Goal: Task Accomplishment & Management: Manage account settings

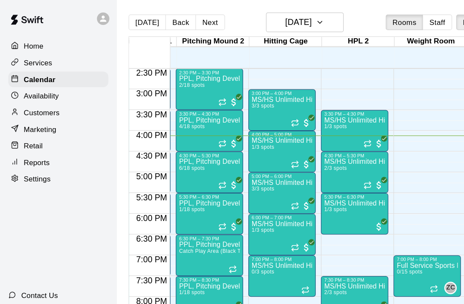
scroll to position [502, 236]
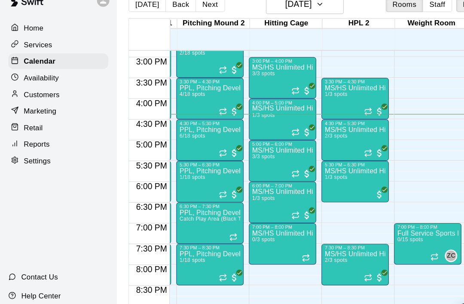
click at [0, 219] on div "Home Services Calendar Availability Customers Marketing Retail Reports Settings…" at bounding box center [48, 152] width 97 height 304
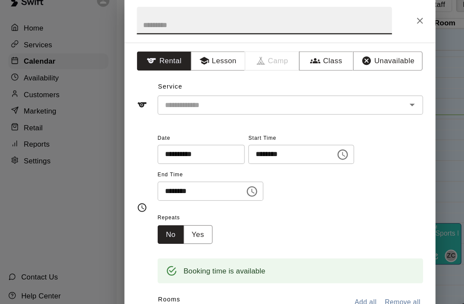
click at [248, 193] on div "Repeats No Yes" at bounding box center [241, 203] width 220 height 27
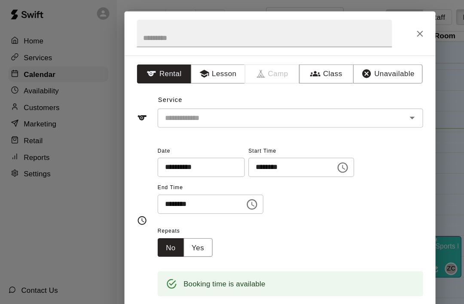
click at [352, 31] on icon "Close" at bounding box center [348, 32] width 9 height 9
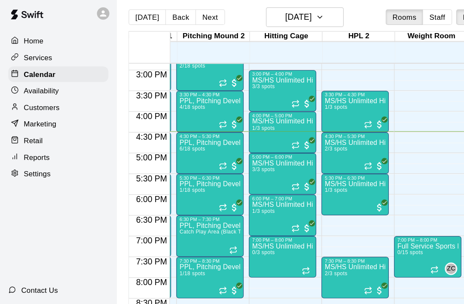
click at [306, 141] on icon "Recurring event" at bounding box center [305, 141] width 7 height 7
click at [314, 159] on img "edit" at bounding box center [311, 164] width 10 height 10
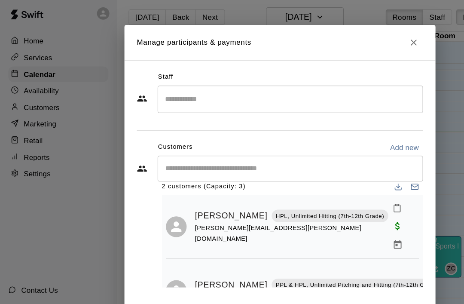
scroll to position [17, 0]
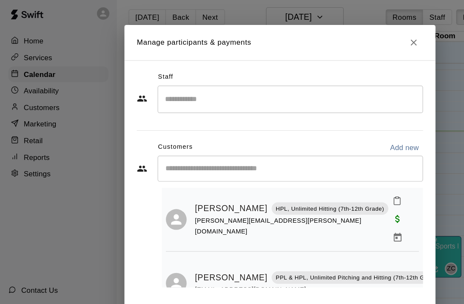
click at [344, 42] on button "Close" at bounding box center [342, 39] width 15 height 15
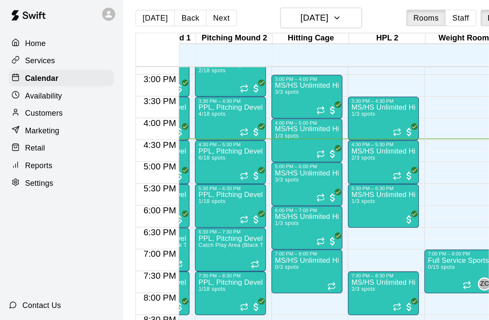
scroll to position [510, 228]
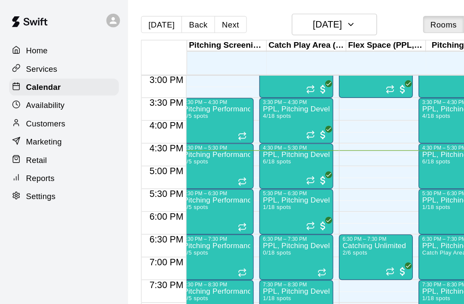
scroll to position [516, 8]
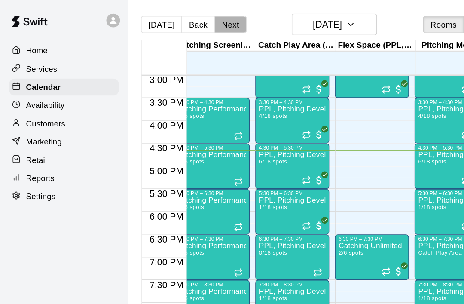
click at [168, 17] on button "Next" at bounding box center [174, 18] width 24 height 13
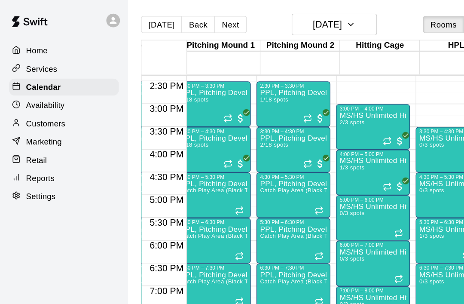
scroll to position [495, 202]
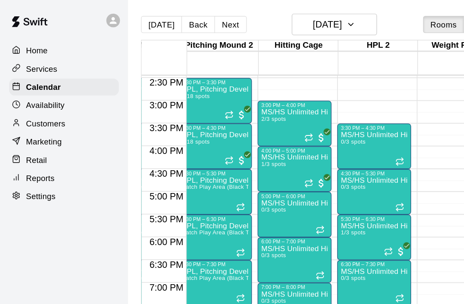
click at [236, 104] on icon "Recurring event" at bounding box center [233, 104] width 7 height 7
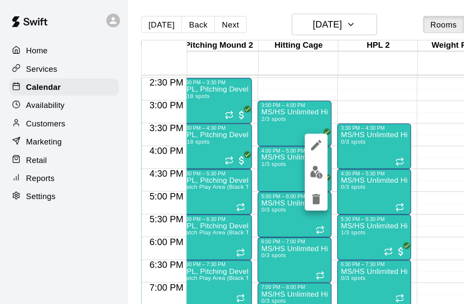
click at [239, 129] on img "edit" at bounding box center [239, 130] width 10 height 10
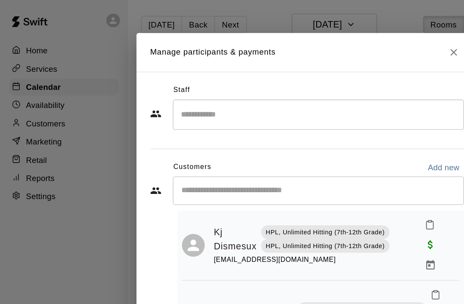
click at [345, 35] on icon "Close" at bounding box center [343, 39] width 9 height 9
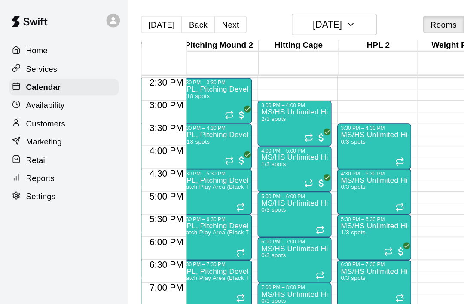
click at [237, 106] on icon "Recurring event" at bounding box center [233, 104] width 7 height 7
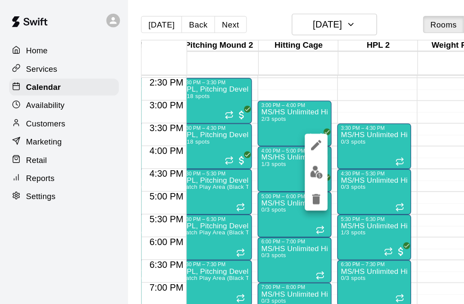
click at [240, 131] on img "edit" at bounding box center [239, 130] width 10 height 10
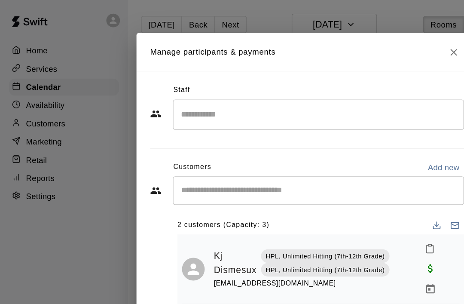
click at [251, 144] on input "Start typing to search customers..." at bounding box center [241, 144] width 212 height 9
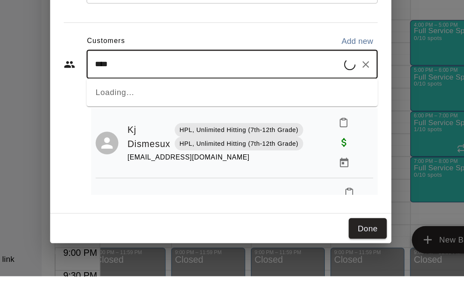
type input "*****"
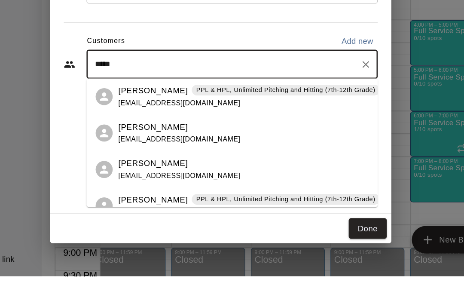
click at [155, 159] on p "Banks Heinrich" at bounding box center [181, 163] width 52 height 9
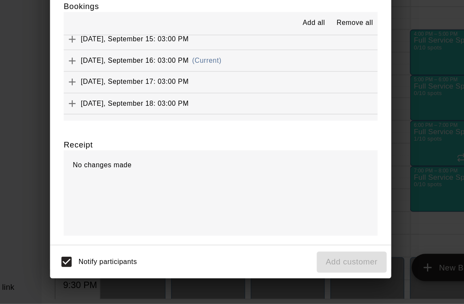
scroll to position [166, 0]
click at [116, 116] on icon "Add" at bounding box center [120, 120] width 9 height 9
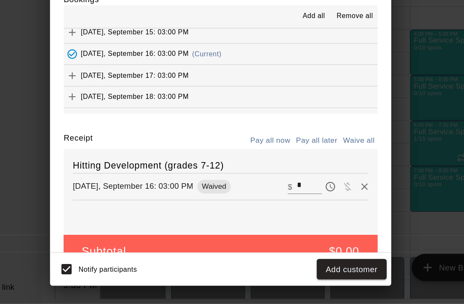
click at [305, 270] on button "Add customer" at bounding box center [331, 278] width 53 height 16
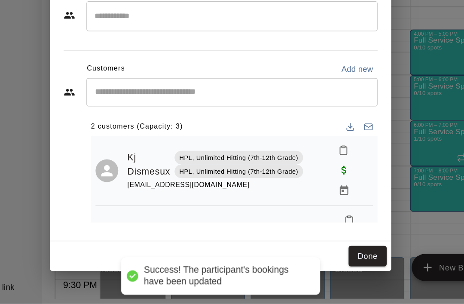
scroll to position [0, 0]
